Goal: Task Accomplishment & Management: Manage account settings

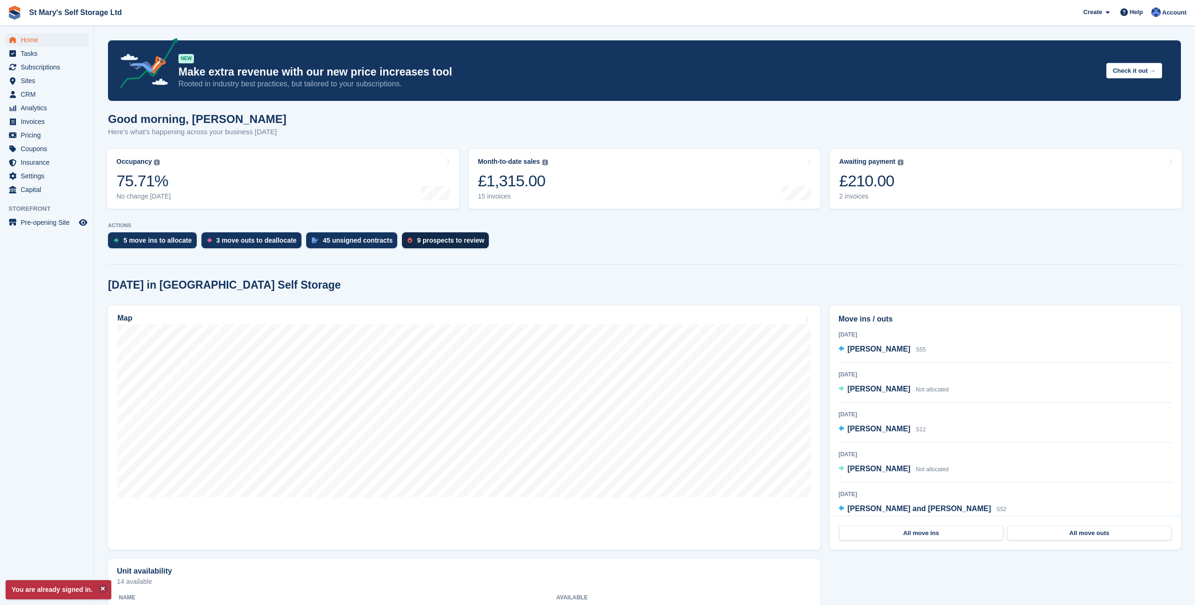
click at [436, 245] on div "9 prospects to review" at bounding box center [445, 240] width 87 height 16
click at [442, 238] on div "9 prospects to review" at bounding box center [450, 241] width 67 height 8
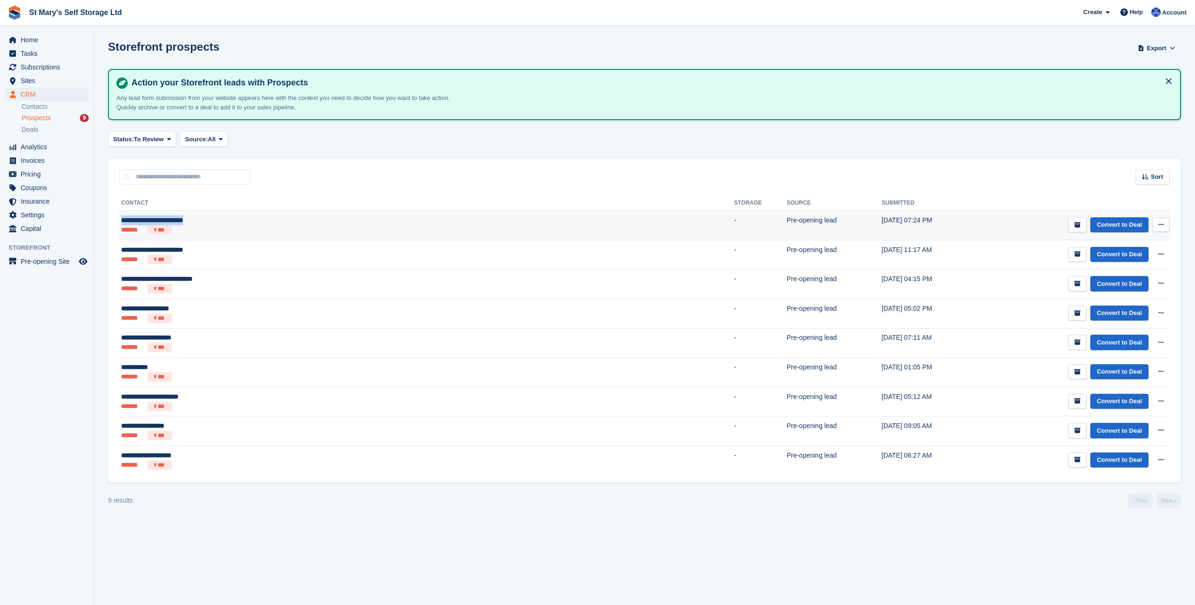
drag, startPoint x: 123, startPoint y: 222, endPoint x: 211, endPoint y: 222, distance: 88.7
click at [211, 222] on div "**********" at bounding box center [282, 220] width 323 height 10
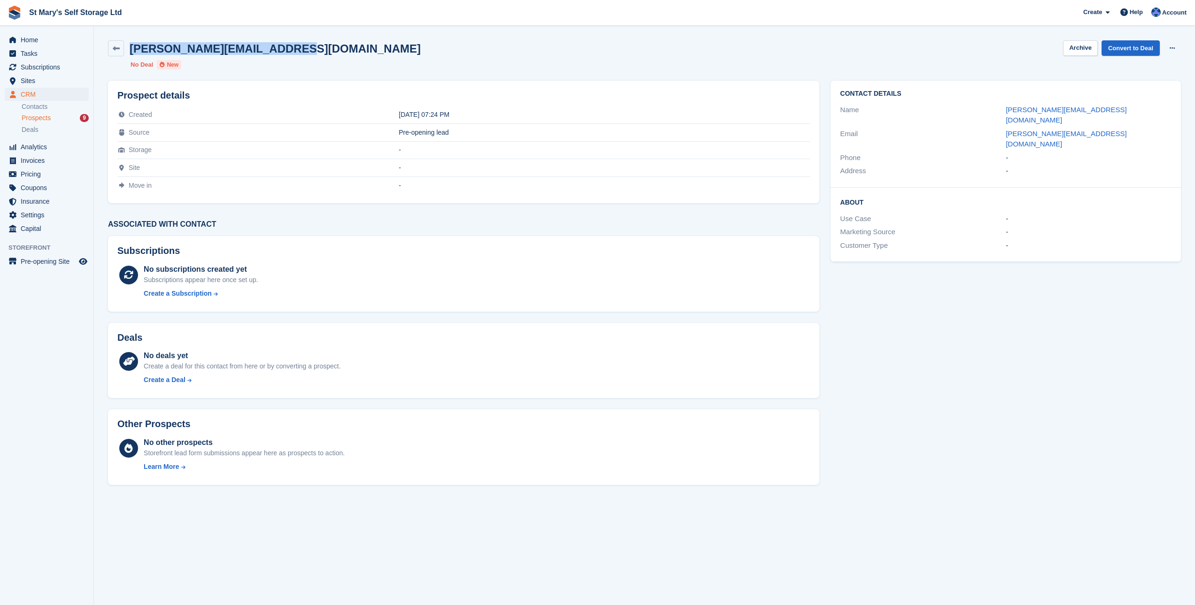
drag, startPoint x: 133, startPoint y: 48, endPoint x: 272, endPoint y: 48, distance: 139.4
click at [283, 39] on div "michael.dixon196@gmail.com Archive Convert to Deal Delete prospect No Deal New" at bounding box center [644, 55] width 1084 height 40
copy h2 "michael.dixon196@gmail.com"
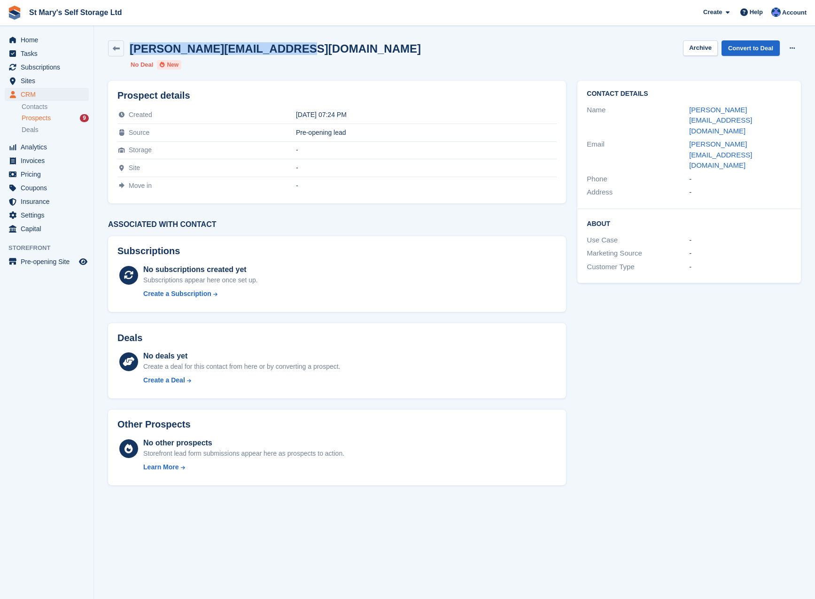
copy h2 "michael.dixon196@gmail.com"
